Goal: Complete application form

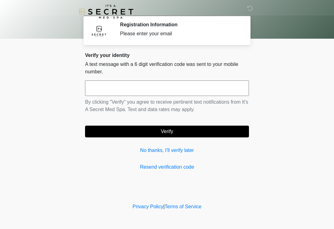
click at [175, 147] on link "No thanks, I'll verify later" at bounding box center [167, 150] width 164 height 7
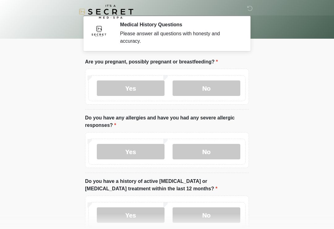
click at [216, 81] on label "No" at bounding box center [207, 87] width 68 height 15
click at [204, 156] on label "No" at bounding box center [207, 151] width 68 height 15
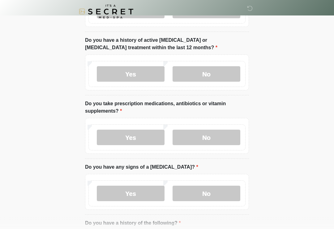
scroll to position [169, 0]
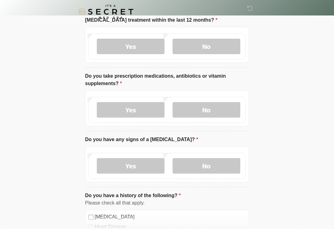
click at [221, 41] on label "No" at bounding box center [207, 46] width 68 height 15
click at [213, 112] on label "No" at bounding box center [207, 109] width 68 height 15
click at [208, 166] on label "No" at bounding box center [207, 165] width 68 height 15
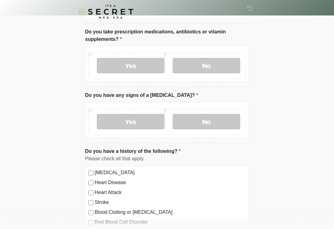
scroll to position [278, 0]
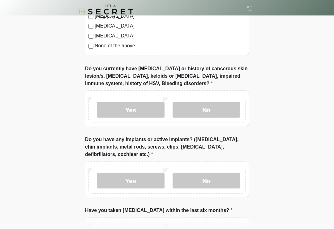
click at [201, 111] on label "No" at bounding box center [207, 109] width 68 height 15
click at [200, 178] on label "No" at bounding box center [207, 180] width 68 height 15
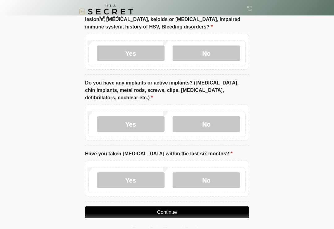
click at [199, 182] on label "No" at bounding box center [207, 180] width 68 height 15
click at [181, 207] on button "Continue" at bounding box center [167, 212] width 164 height 12
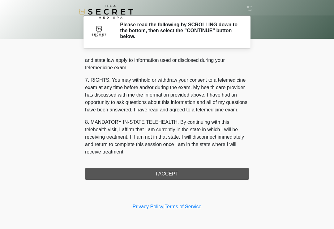
scroll to position [254, 0]
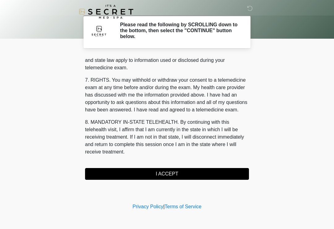
click at [178, 174] on button "I ACCEPT" at bounding box center [167, 174] width 164 height 12
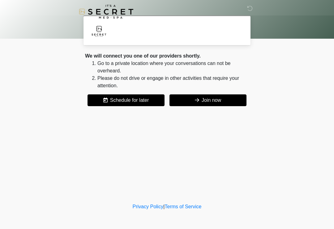
click at [228, 99] on button "Join now" at bounding box center [207, 100] width 77 height 12
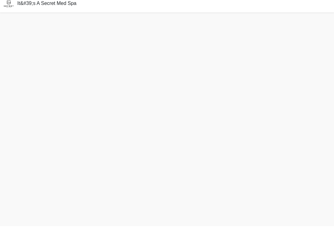
scroll to position [11, 0]
